Goal: Information Seeking & Learning: Learn about a topic

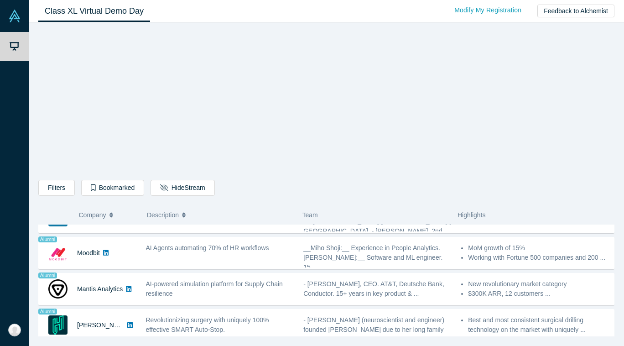
scroll to position [749, 0]
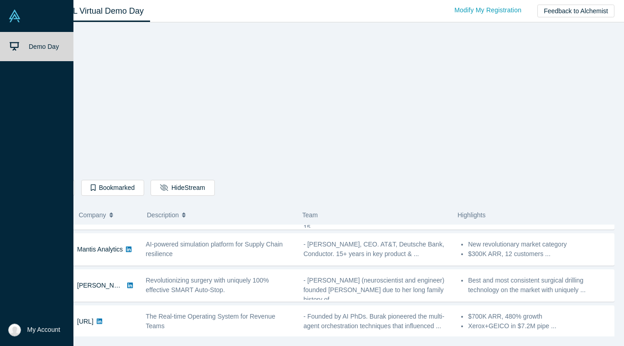
click at [16, 19] on img at bounding box center [14, 16] width 13 height 13
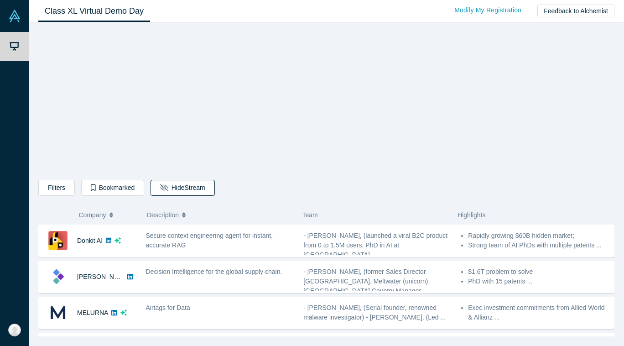
click at [191, 189] on button "Hide Stream" at bounding box center [183, 188] width 64 height 16
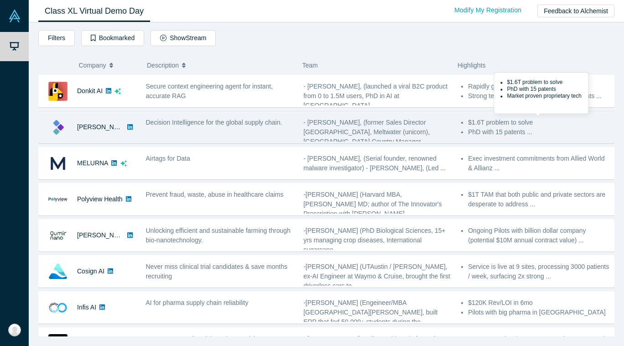
click at [531, 131] on li "PhD with 15 patents ..." at bounding box center [538, 132] width 141 height 10
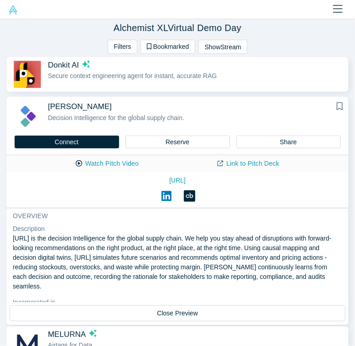
click at [337, 10] on icon "Close" at bounding box center [338, 9] width 10 height 11
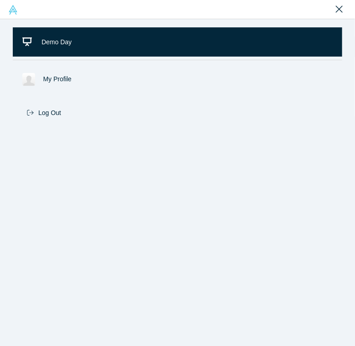
click at [54, 41] on span "Demo Day" at bounding box center [57, 41] width 30 height 7
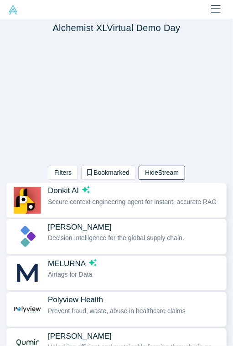
click at [163, 174] on button "Hide Stream" at bounding box center [162, 173] width 46 height 14
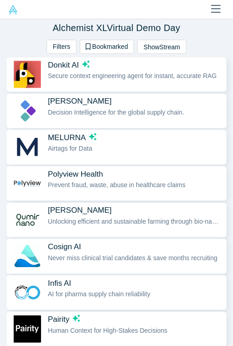
click at [205, 77] on span "Secure context engineering agent for instant, accurate RAG" at bounding box center [132, 75] width 169 height 7
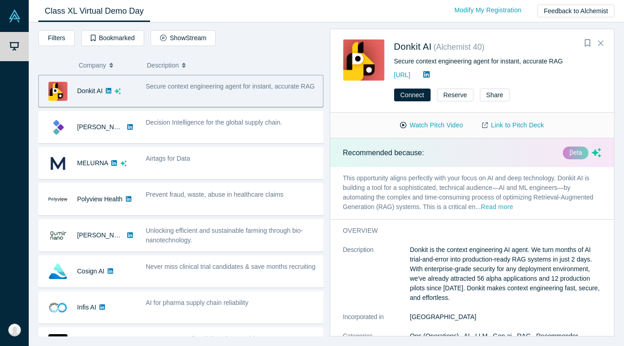
click at [233, 206] on button "Read more" at bounding box center [497, 207] width 32 height 10
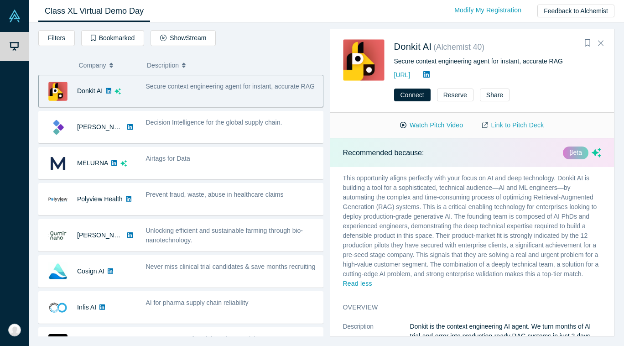
click at [233, 125] on link "Link to Pitch Deck" at bounding box center [513, 125] width 81 height 16
